Goal: Task Accomplishment & Management: Use online tool/utility

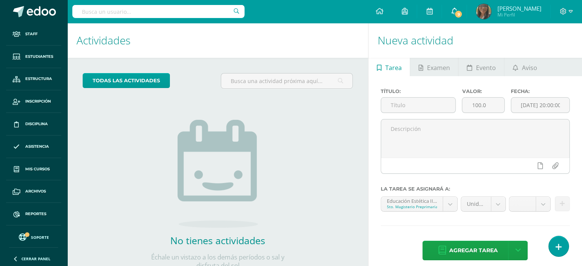
click at [463, 12] on span "9" at bounding box center [458, 14] width 8 height 8
click at [163, 19] on div at bounding box center [158, 11] width 172 height 23
click at [163, 10] on input "text" at bounding box center [158, 11] width 172 height 13
click at [173, 11] on input "text" at bounding box center [158, 11] width 172 height 13
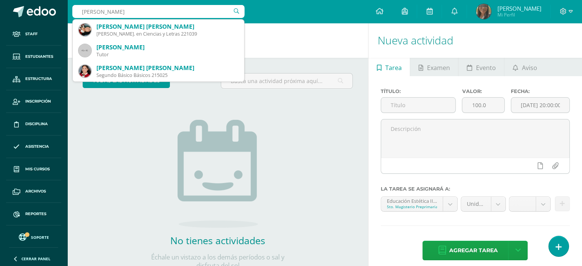
type input "[PERSON_NAME]"
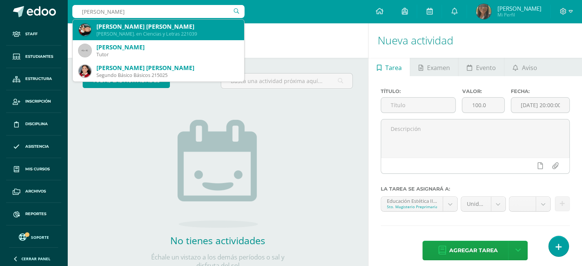
click at [201, 34] on div "[PERSON_NAME]. en Ciencias y Letras 221039" at bounding box center [167, 34] width 142 height 7
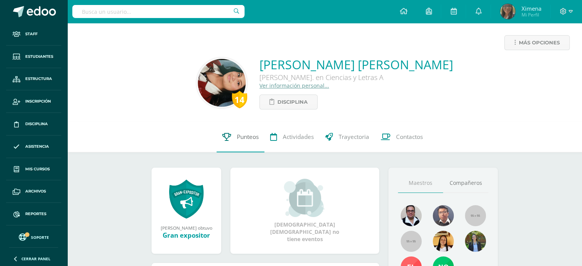
click at [237, 134] on span "Punteos" at bounding box center [248, 137] width 22 height 8
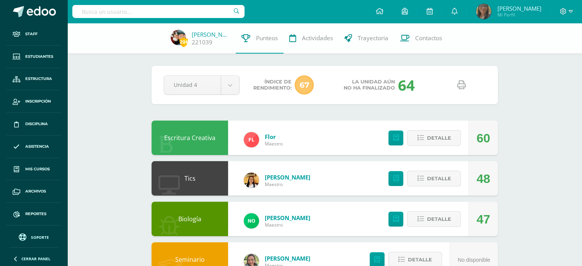
click at [462, 84] on icon at bounding box center [462, 85] width 8 height 8
click at [36, 212] on span "Reportes" at bounding box center [35, 214] width 21 height 6
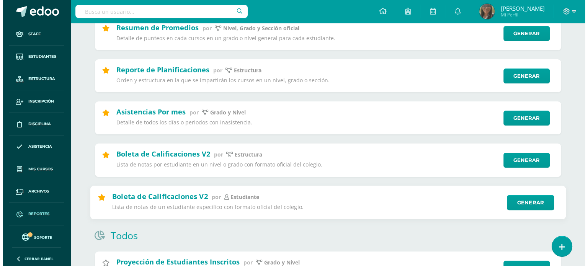
scroll to position [230, 0]
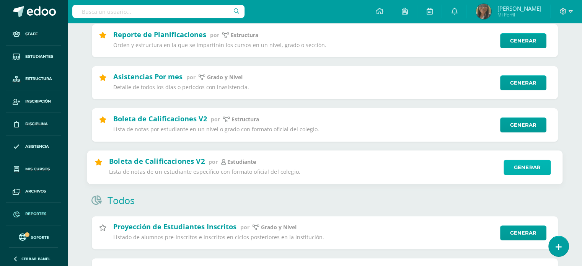
click at [526, 168] on link "Generar" at bounding box center [527, 167] width 47 height 15
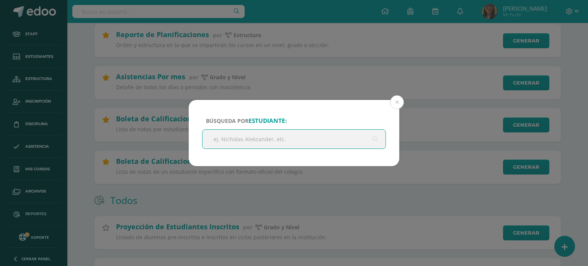
type input "D"
type input "Shaidy"
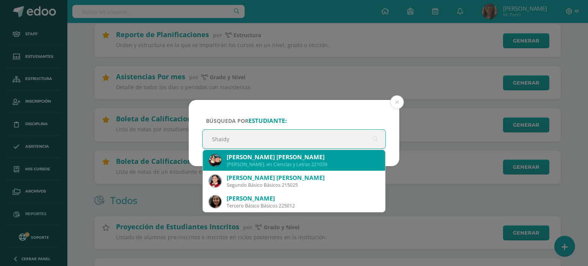
click at [311, 152] on div "Shaidy Ishvukanet Juárez Herrera Quinto Bach. en Ciencias y Letras 221039" at bounding box center [294, 160] width 170 height 21
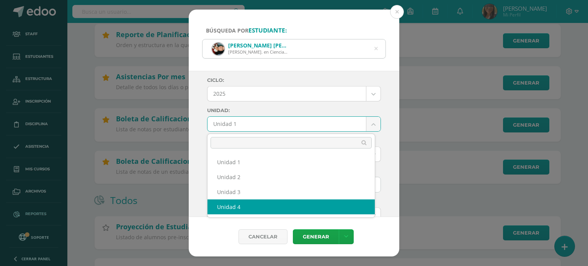
drag, startPoint x: 285, startPoint y: 206, endPoint x: 289, endPoint y: 190, distance: 16.9
select select "Unidad 4"
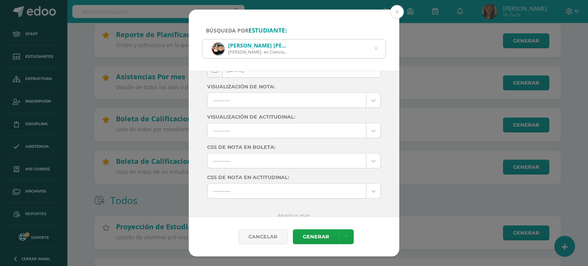
scroll to position [123, 0]
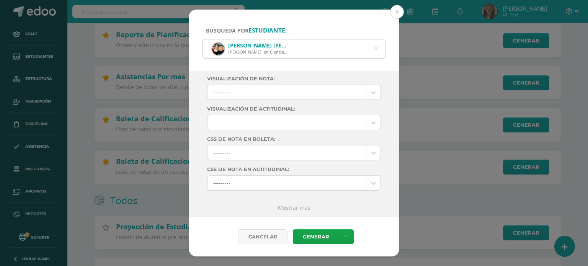
click at [288, 206] on link "Mostrar más" at bounding box center [294, 207] width 33 height 7
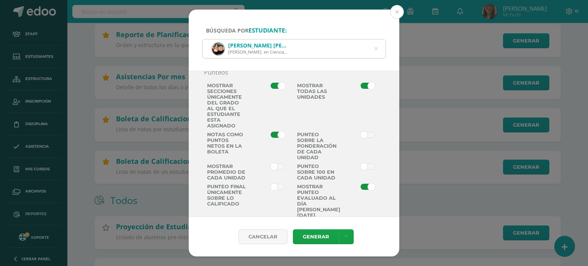
scroll to position [544, 0]
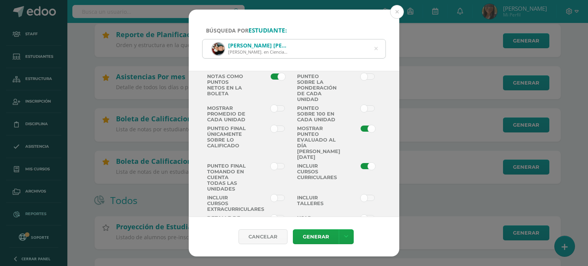
click at [278, 111] on span at bounding box center [278, 108] width 14 height 6
click at [0, 0] on input "checkbox" at bounding box center [0, 0] width 0 height 0
click at [272, 169] on span at bounding box center [278, 166] width 14 height 6
click at [0, 0] on input "checkbox" at bounding box center [0, 0] width 0 height 0
click at [319, 235] on link "Generar" at bounding box center [316, 236] width 46 height 15
